Goal: Information Seeking & Learning: Learn about a topic

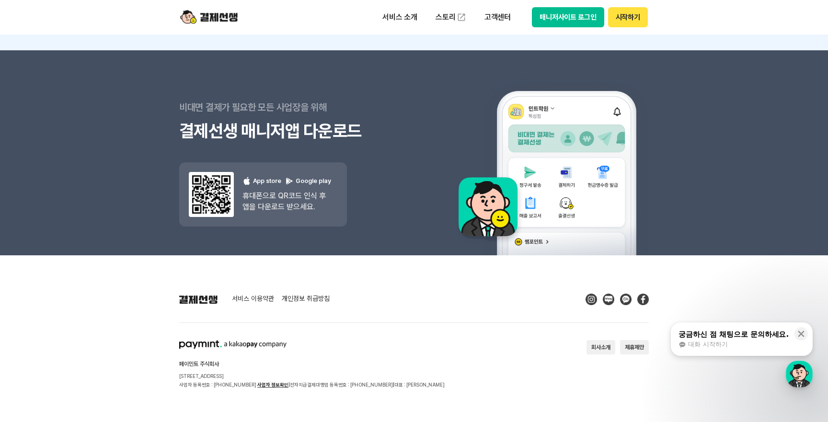
scroll to position [8551, 0]
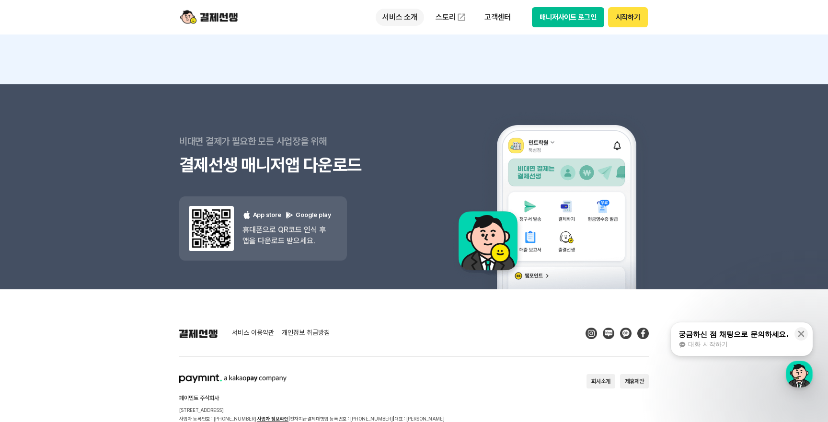
click at [408, 19] on p "서비스 소개" at bounding box center [400, 17] width 48 height 17
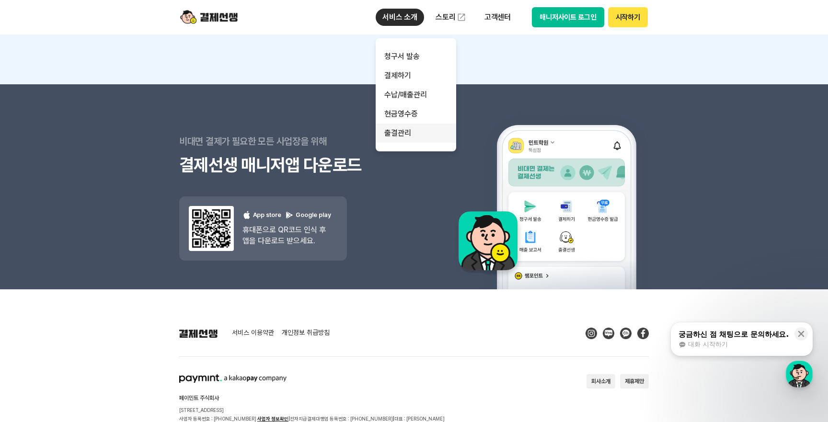
click at [417, 134] on link "출결관리" at bounding box center [416, 133] width 81 height 19
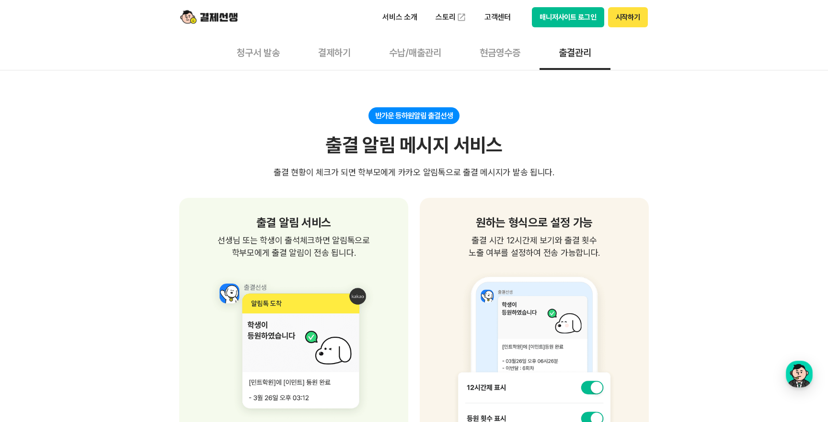
scroll to position [370, 0]
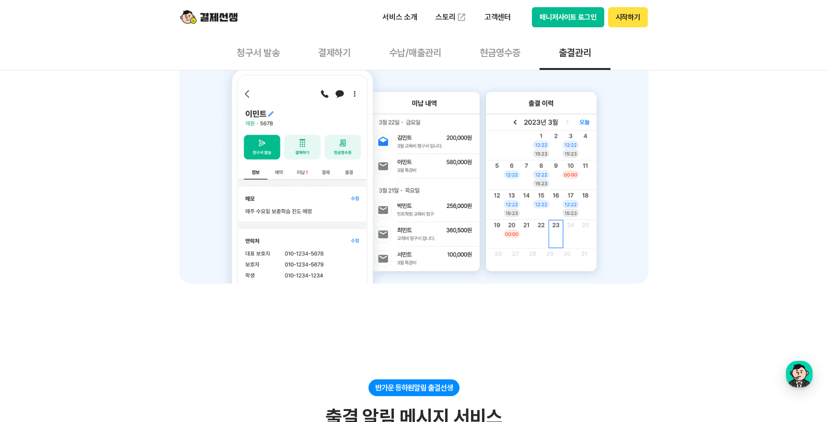
click at [318, 55] on button "결제하기" at bounding box center [334, 52] width 71 height 35
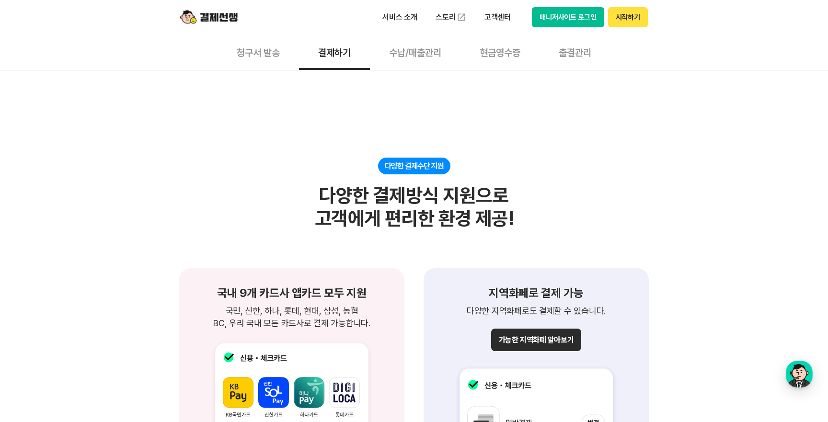
scroll to position [843, 0]
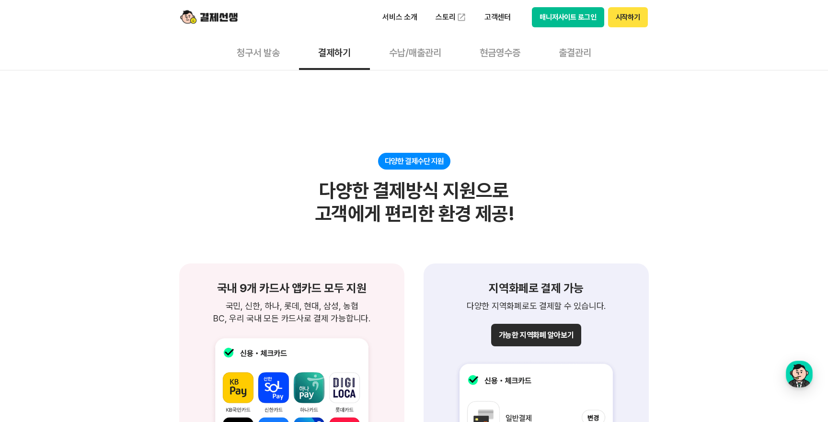
click at [419, 58] on button "수납/매출관리" at bounding box center [415, 52] width 91 height 35
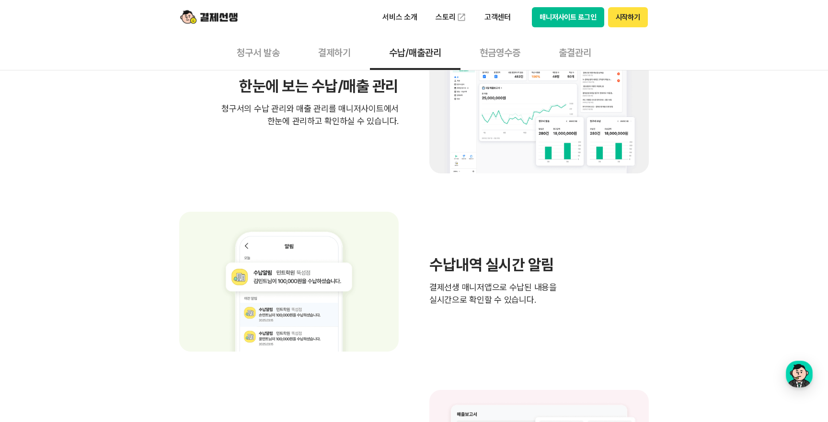
scroll to position [549, 0]
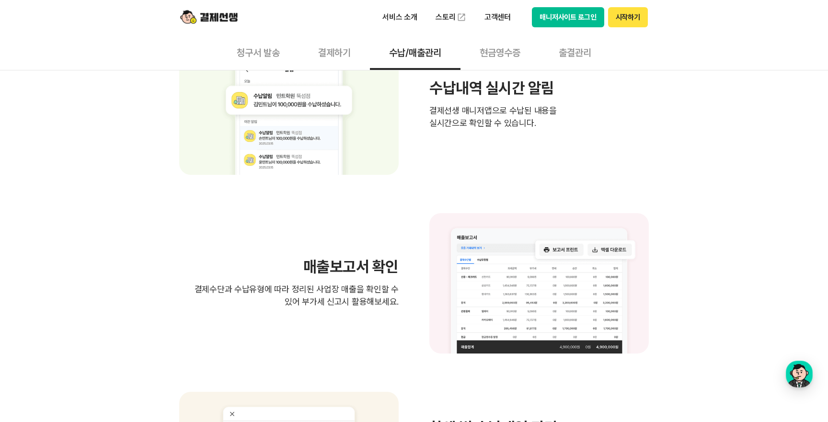
click at [545, 22] on button "매니저사이트 로그인" at bounding box center [568, 17] width 72 height 20
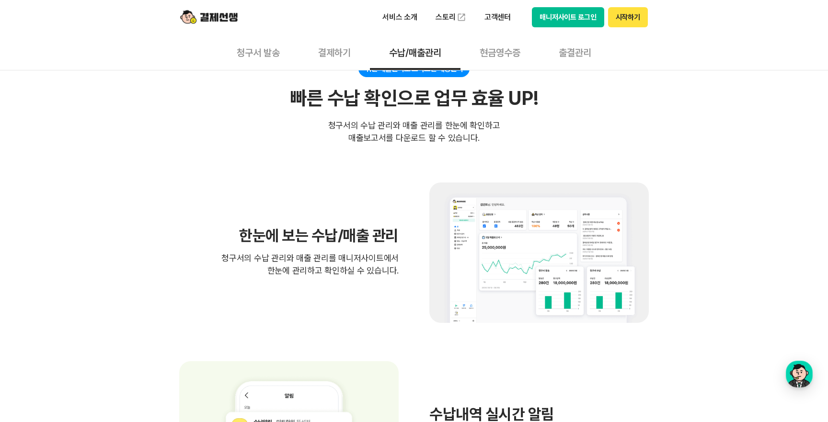
scroll to position [0, 0]
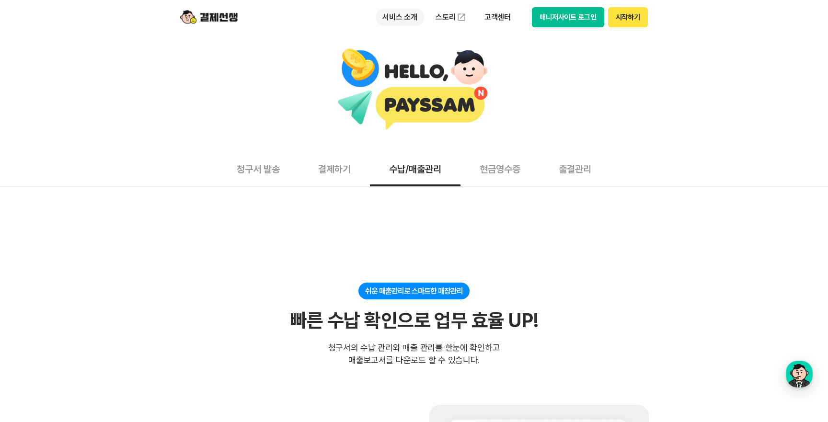
click at [402, 21] on p "서비스 소개" at bounding box center [400, 17] width 48 height 17
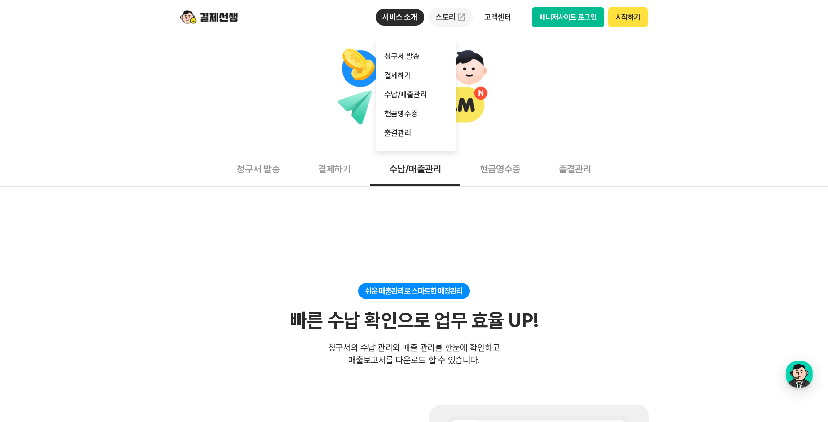
click at [436, 12] on link "스토리" at bounding box center [451, 17] width 44 height 19
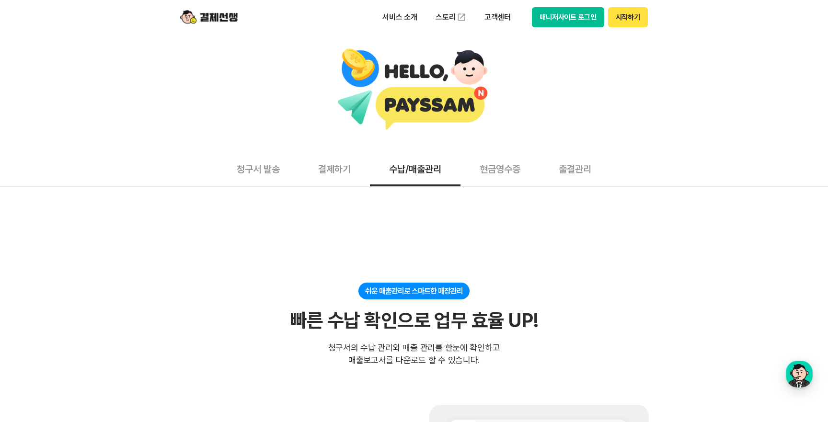
click at [522, 100] on div at bounding box center [414, 90] width 819 height 84
click at [501, 170] on button "현금영수증" at bounding box center [500, 168] width 79 height 35
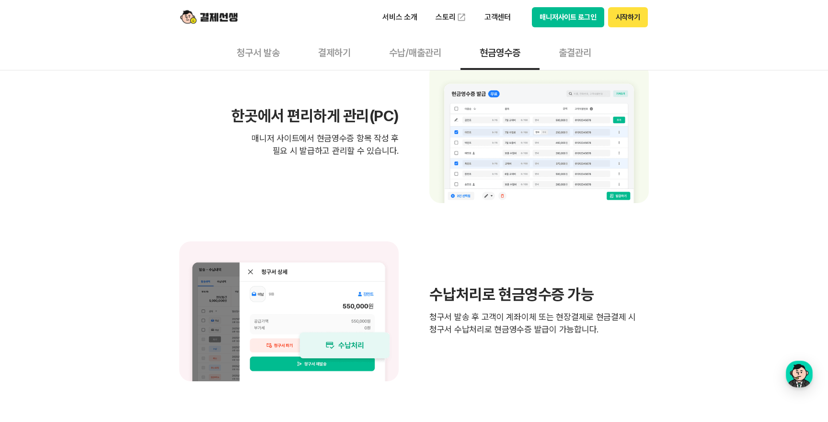
scroll to position [700, 0]
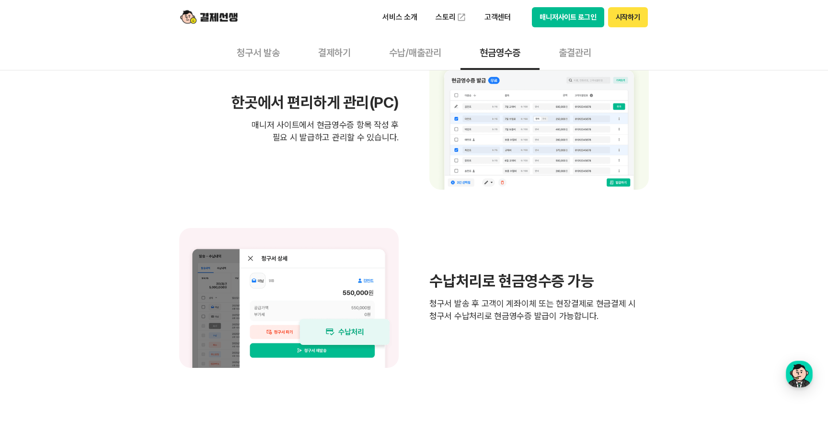
click at [585, 46] on button "출결관리" at bounding box center [575, 52] width 71 height 35
